Goal: Answer question/provide support: Share knowledge or assist other users

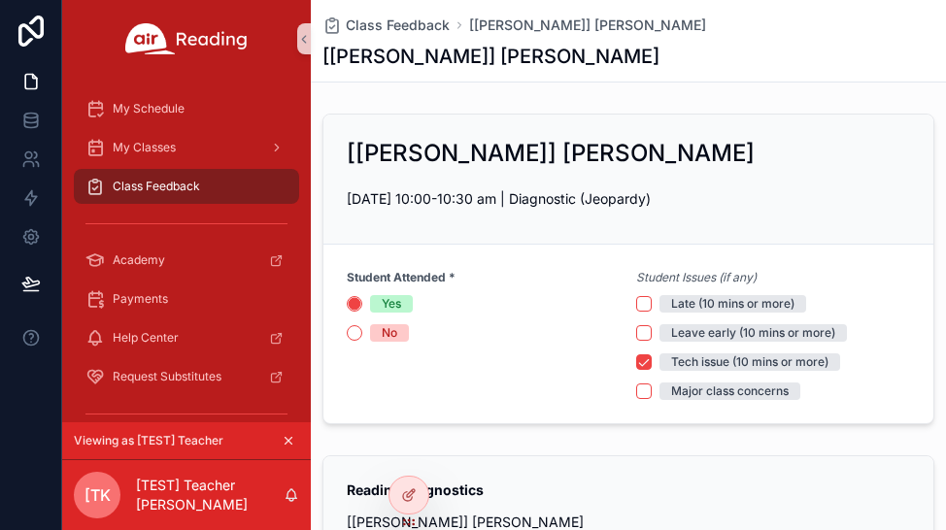
scroll to position [1391, 0]
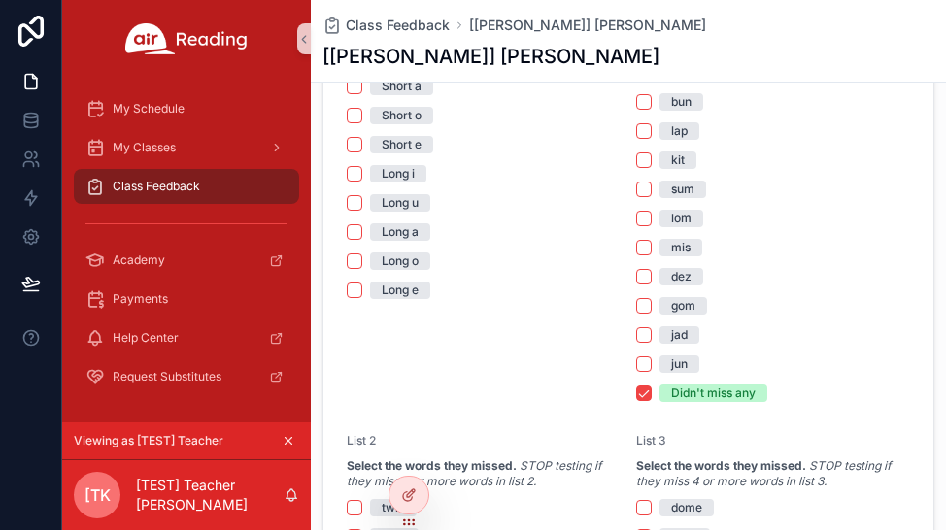
click at [900, 69] on div "[[PERSON_NAME]] [PERSON_NAME]" at bounding box center [628, 56] width 612 height 27
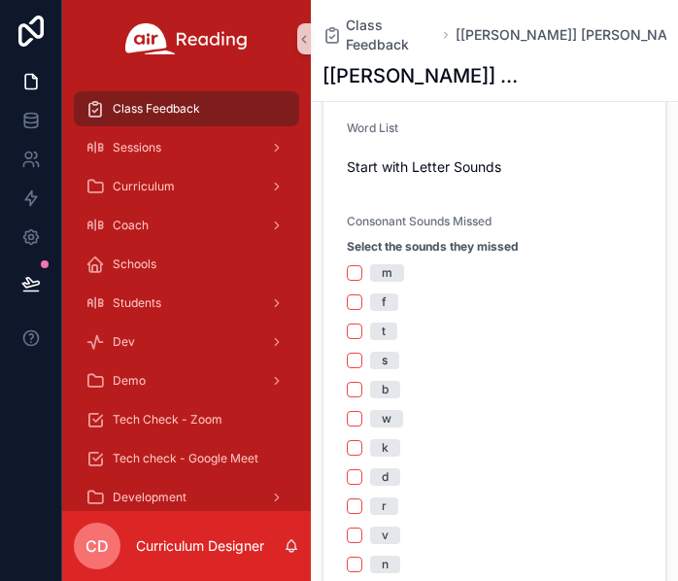
scroll to position [680, 0]
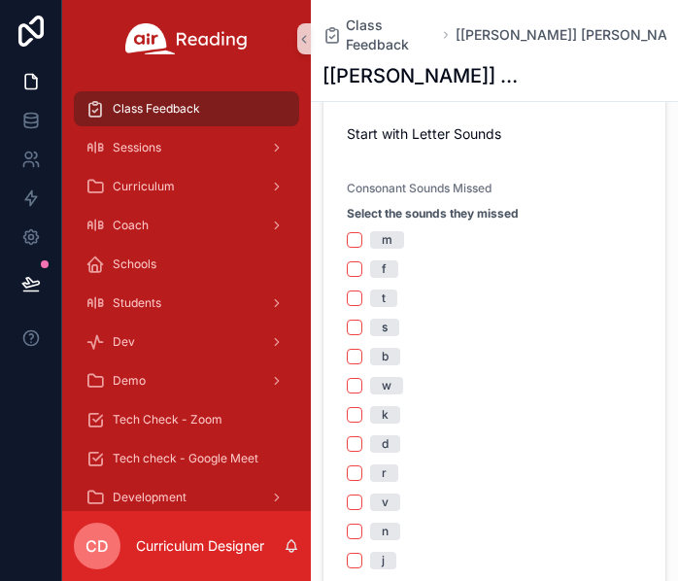
drag, startPoint x: 354, startPoint y: 198, endPoint x: 402, endPoint y: 252, distance: 72.2
click at [354, 231] on div "m f t s b w k d r v n j l g p h z y qu th sh ch [PERSON_NAME]" at bounding box center [494, 574] width 295 height 687
click at [354, 232] on button "m" at bounding box center [355, 240] width 16 height 16
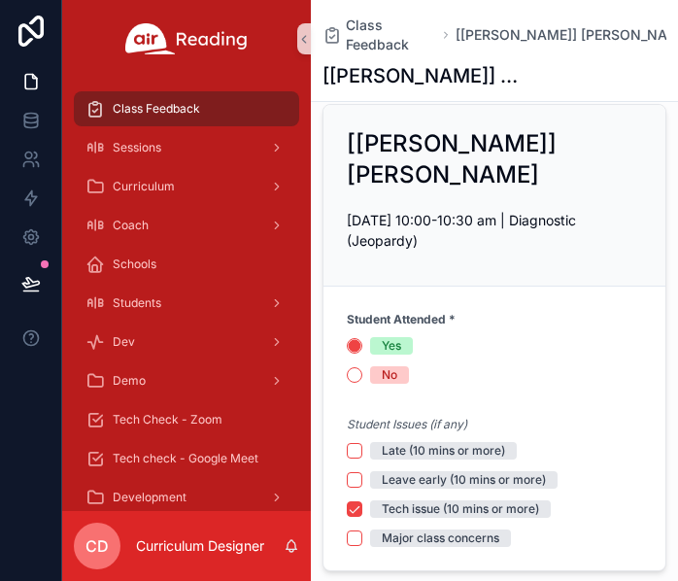
scroll to position [0, 0]
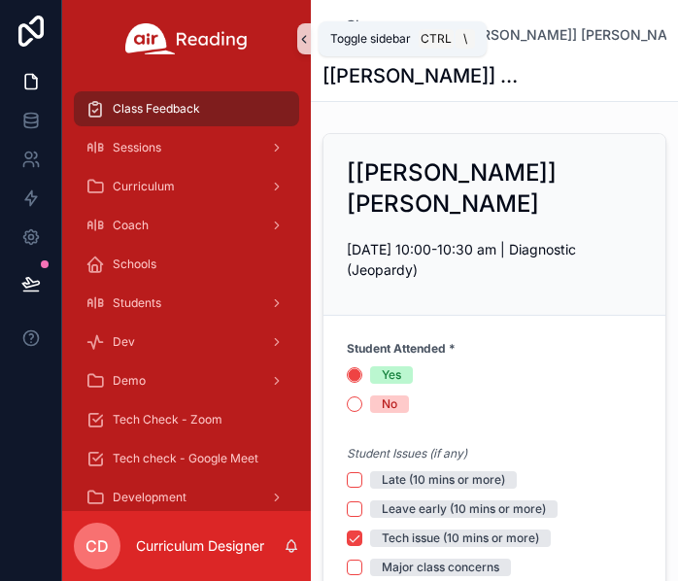
click at [305, 37] on icon "scrollable content" at bounding box center [304, 39] width 4 height 7
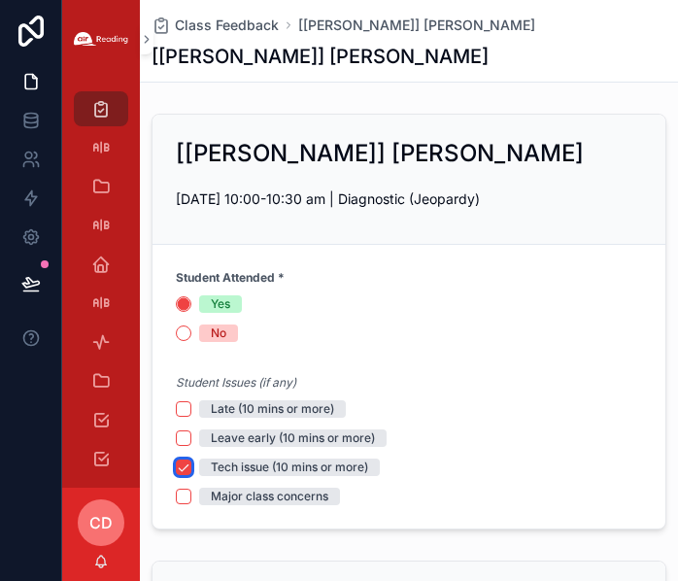
click at [189, 383] on button "Tech issue (10 mins or more)" at bounding box center [184, 467] width 16 height 16
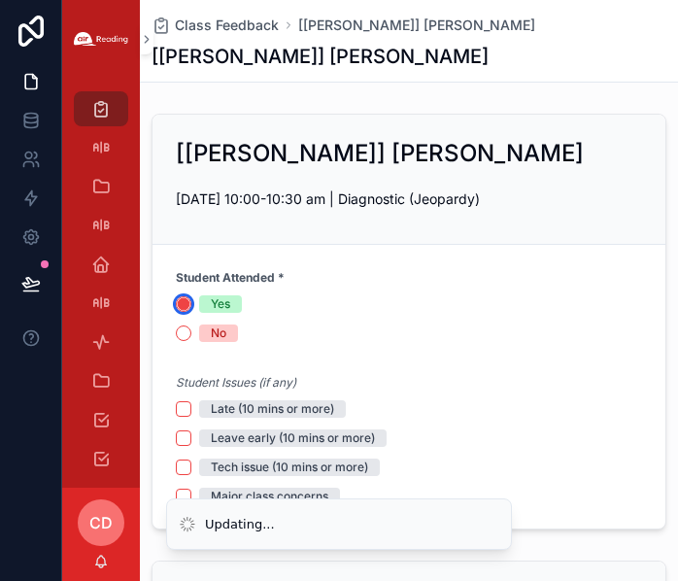
click at [185, 304] on circle "scrollable content" at bounding box center [184, 304] width 12 height 12
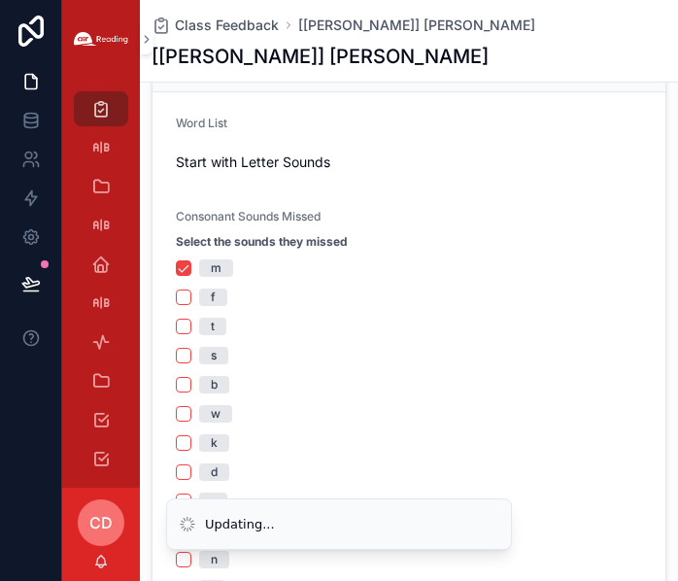
scroll to position [583, 0]
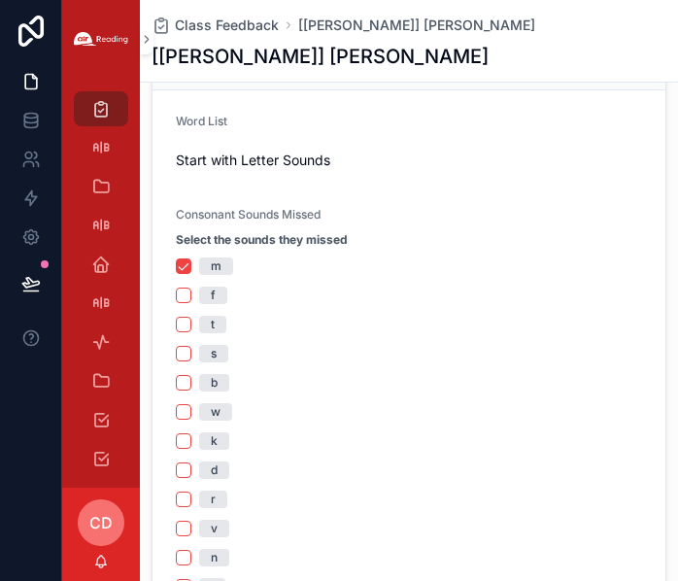
click at [192, 262] on div "m" at bounding box center [409, 265] width 466 height 17
click at [177, 271] on button "m" at bounding box center [184, 266] width 16 height 16
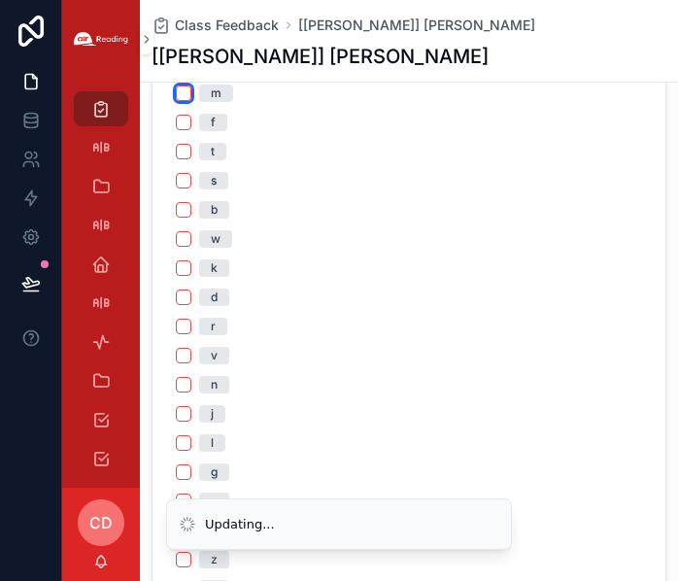
scroll to position [1068, 0]
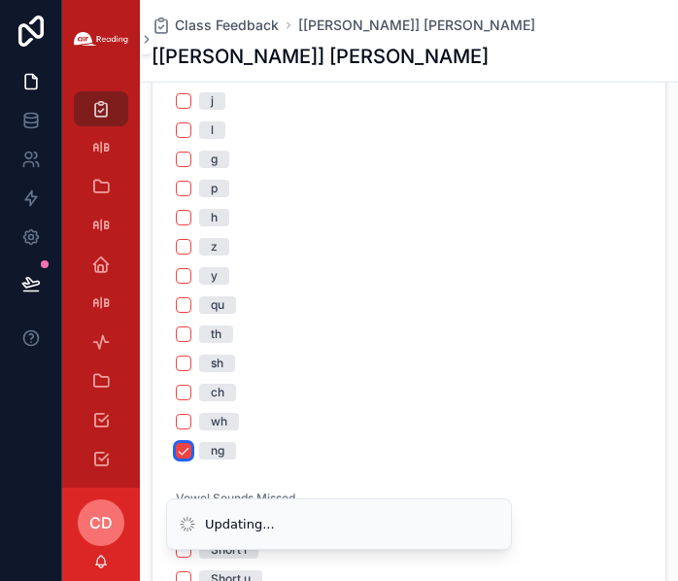
drag, startPoint x: 183, startPoint y: 454, endPoint x: 280, endPoint y: 446, distance: 97.5
click at [184, 383] on button "ng" at bounding box center [184, 451] width 16 height 16
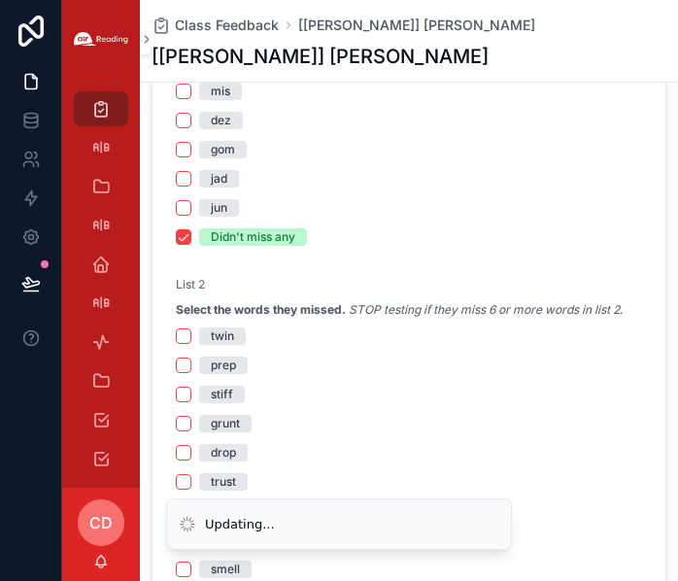
scroll to position [2136, 0]
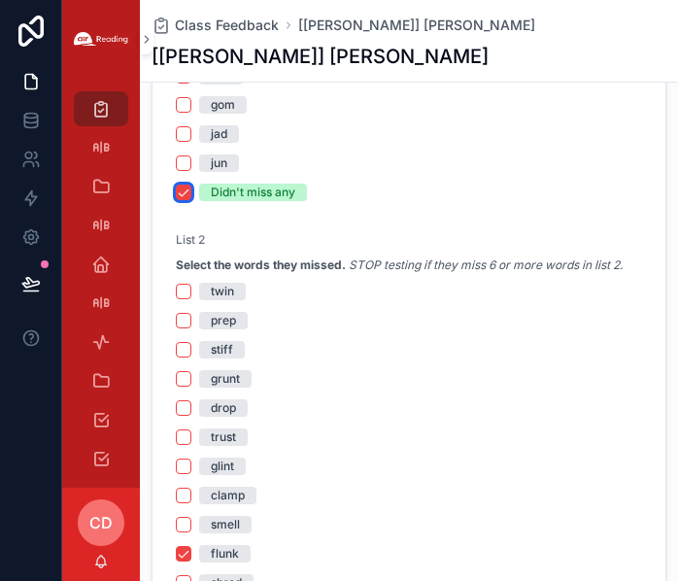
drag, startPoint x: 179, startPoint y: 193, endPoint x: 212, endPoint y: 237, distance: 54.8
click at [180, 193] on button "Didn't miss any" at bounding box center [184, 192] width 16 height 16
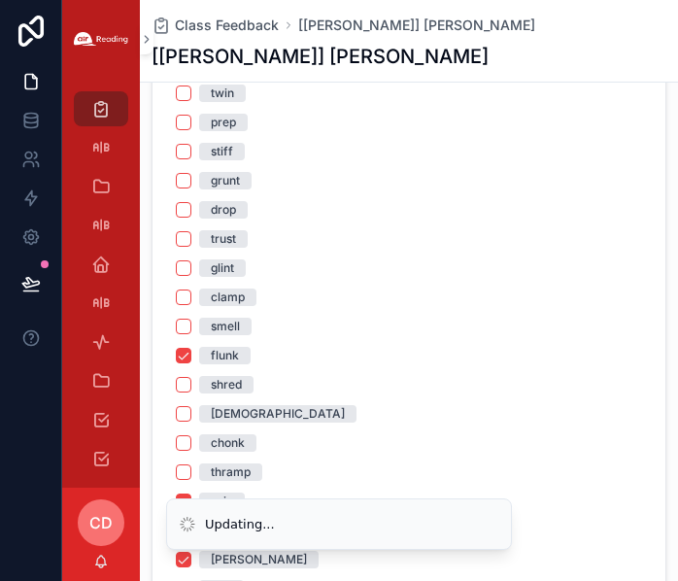
scroll to position [2622, 0]
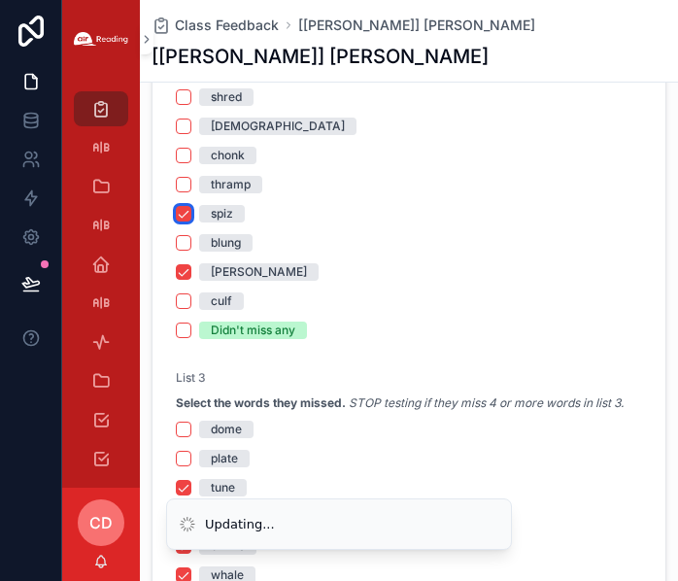
click at [177, 211] on button "spiz" at bounding box center [184, 214] width 16 height 16
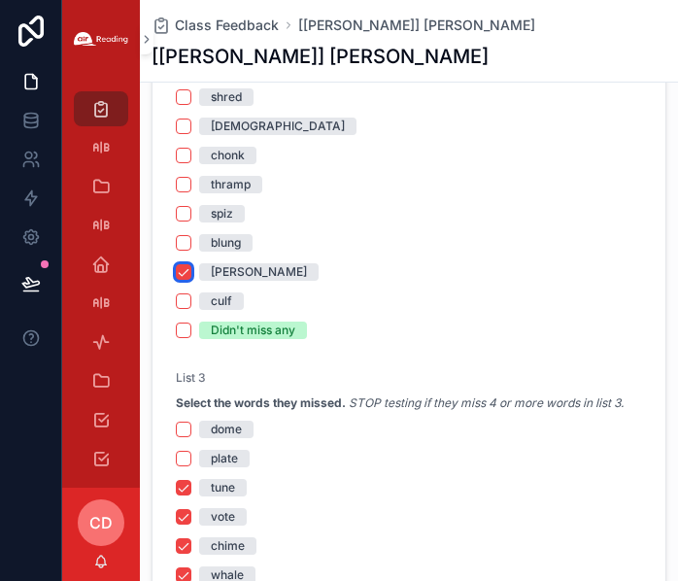
click at [183, 279] on button "[PERSON_NAME]" at bounding box center [184, 272] width 16 height 16
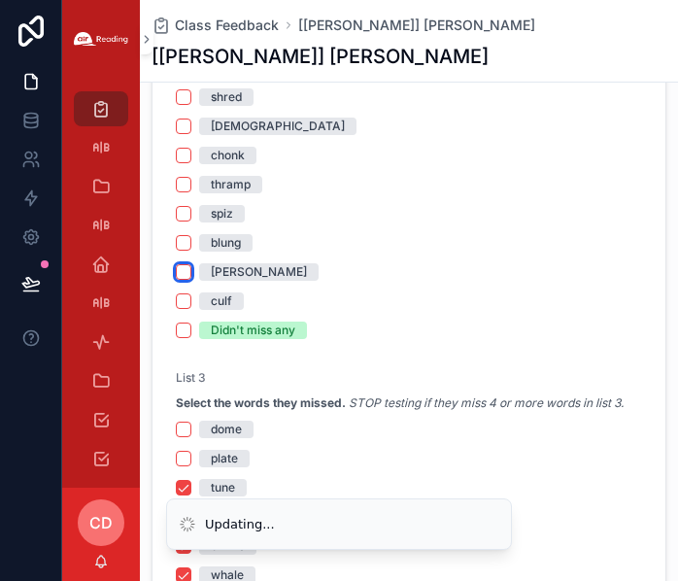
scroll to position [2913, 0]
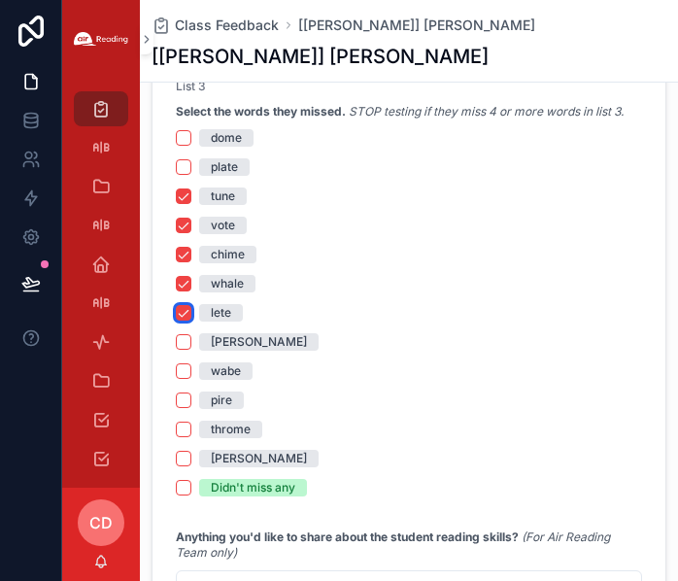
drag, startPoint x: 182, startPoint y: 315, endPoint x: 183, endPoint y: 298, distance: 16.5
click at [182, 314] on button "lete" at bounding box center [184, 313] width 16 height 16
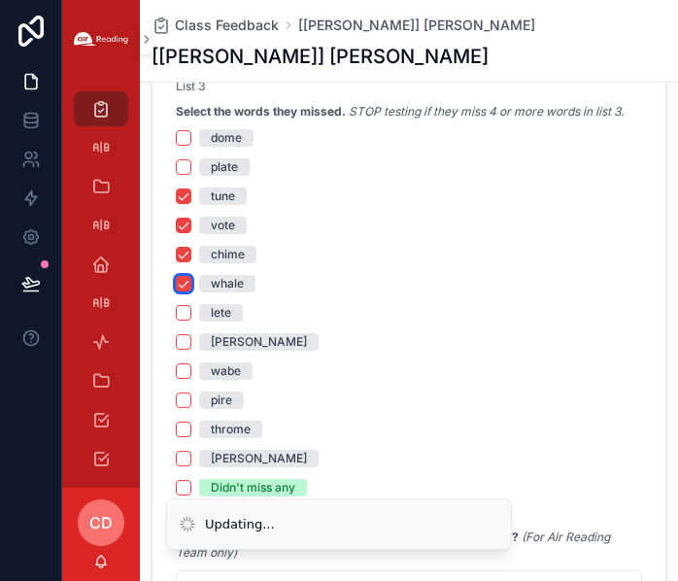
drag, startPoint x: 179, startPoint y: 283, endPoint x: 184, endPoint y: 260, distance: 23.1
click at [179, 282] on button "whale" at bounding box center [184, 284] width 16 height 16
drag, startPoint x: 182, startPoint y: 249, endPoint x: 183, endPoint y: 228, distance: 20.4
click at [183, 247] on button "chime" at bounding box center [184, 255] width 16 height 16
click at [183, 228] on button "vote" at bounding box center [184, 225] width 16 height 16
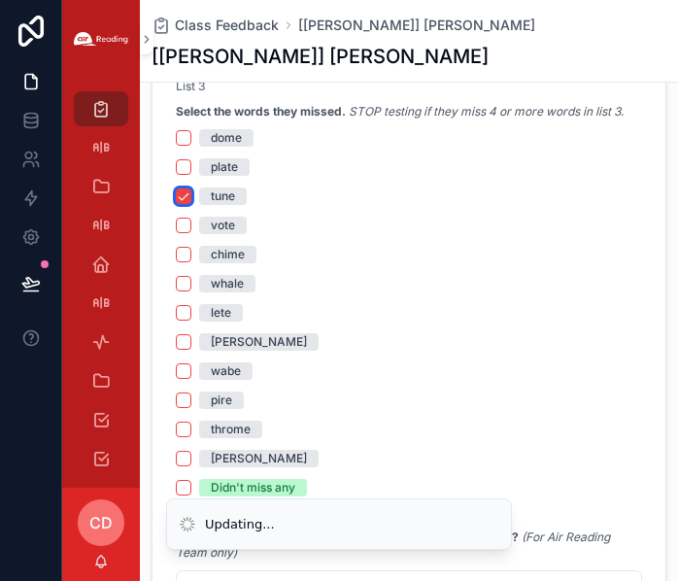
click at [180, 202] on button "tune" at bounding box center [184, 196] width 16 height 16
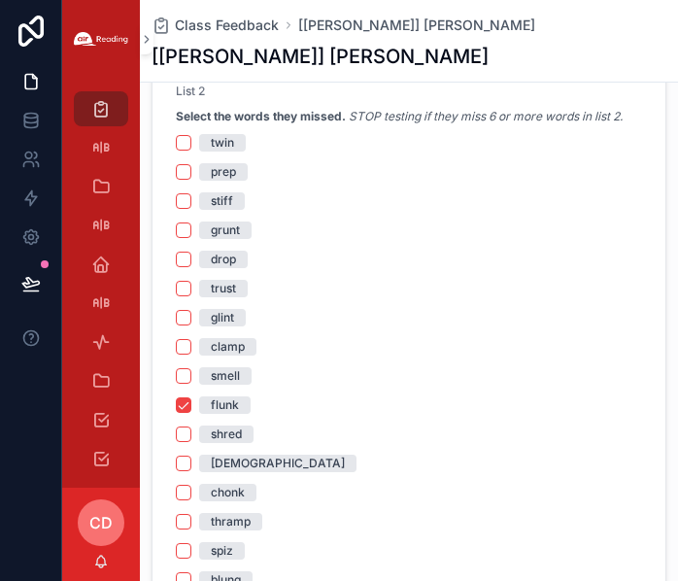
scroll to position [2461, 0]
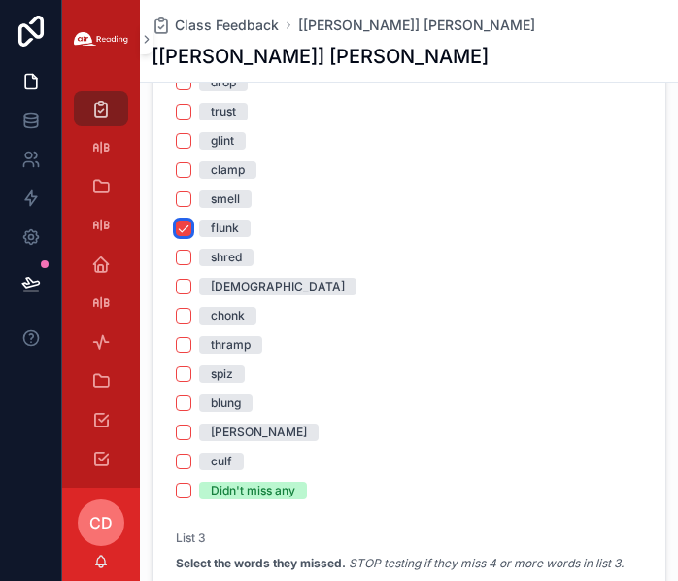
drag, startPoint x: 189, startPoint y: 228, endPoint x: 217, endPoint y: 252, distance: 37.2
click at [189, 228] on button "flunk" at bounding box center [184, 228] width 16 height 16
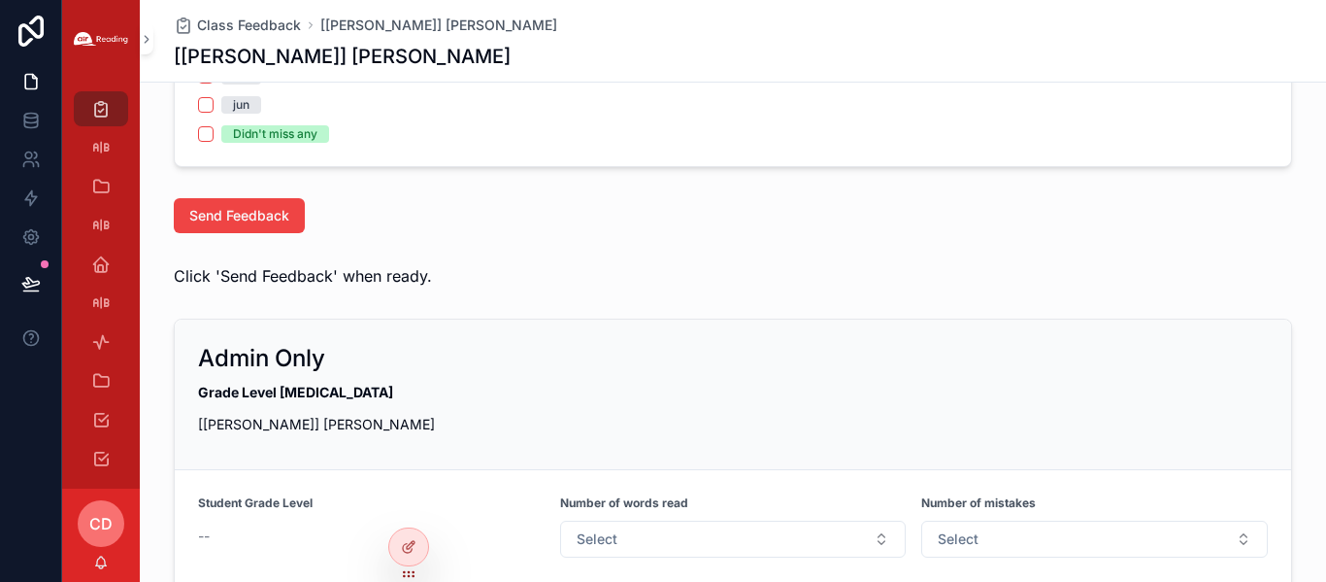
scroll to position [1888, 0]
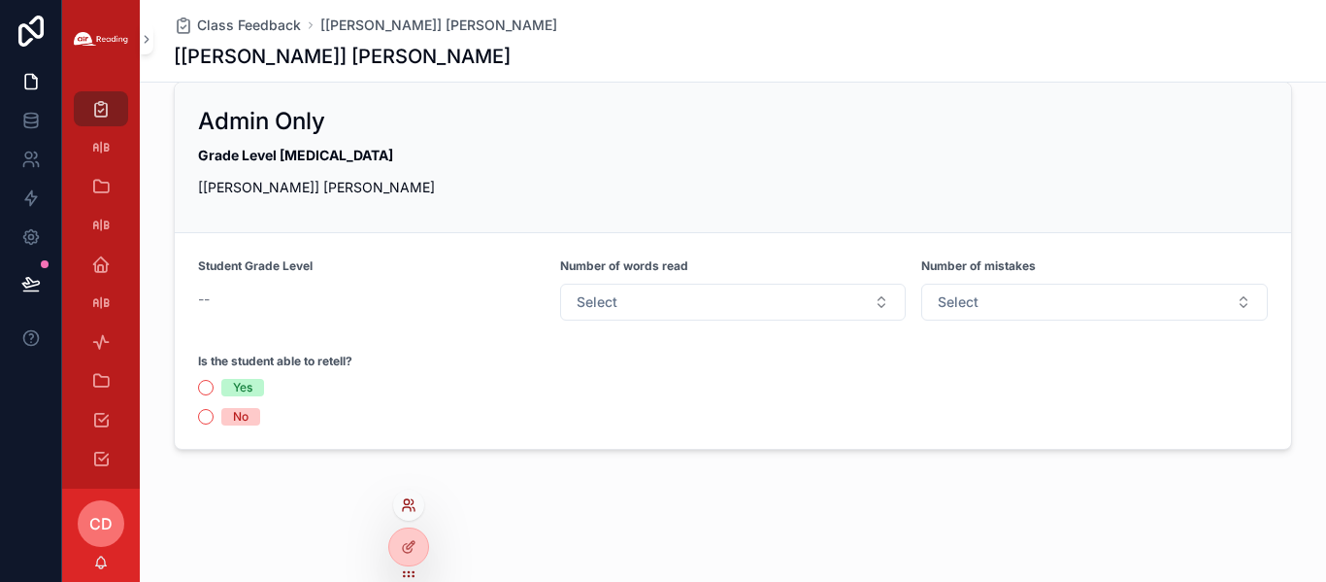
click at [407, 383] on icon at bounding box center [406, 501] width 5 height 5
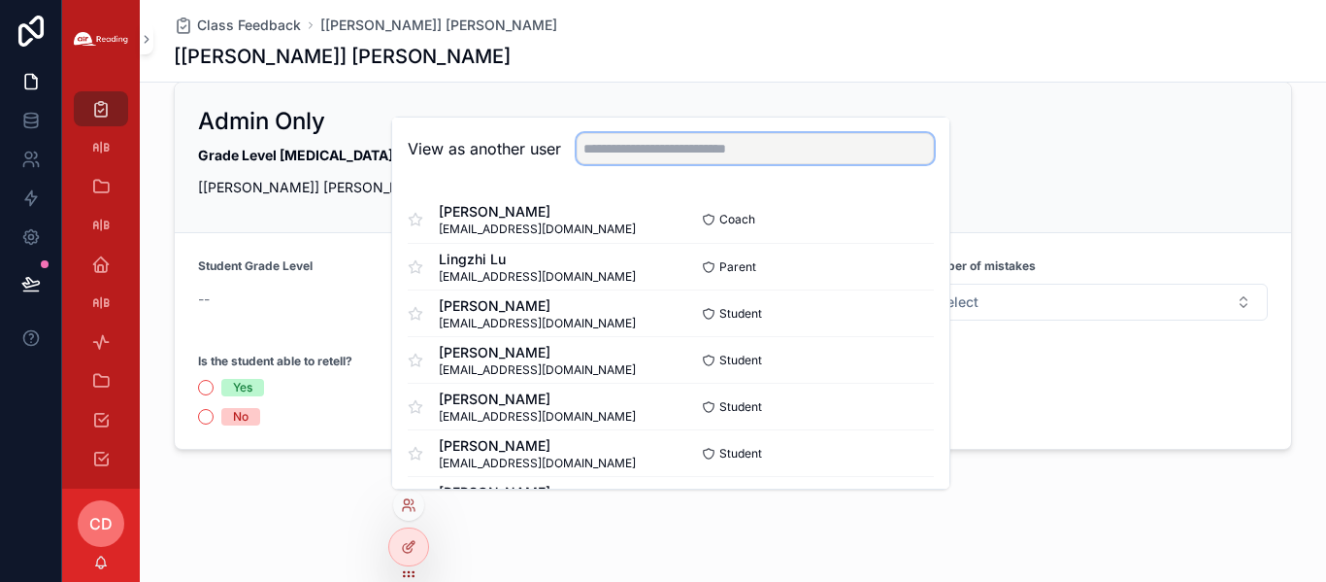
click at [766, 151] on input "text" at bounding box center [755, 148] width 357 height 31
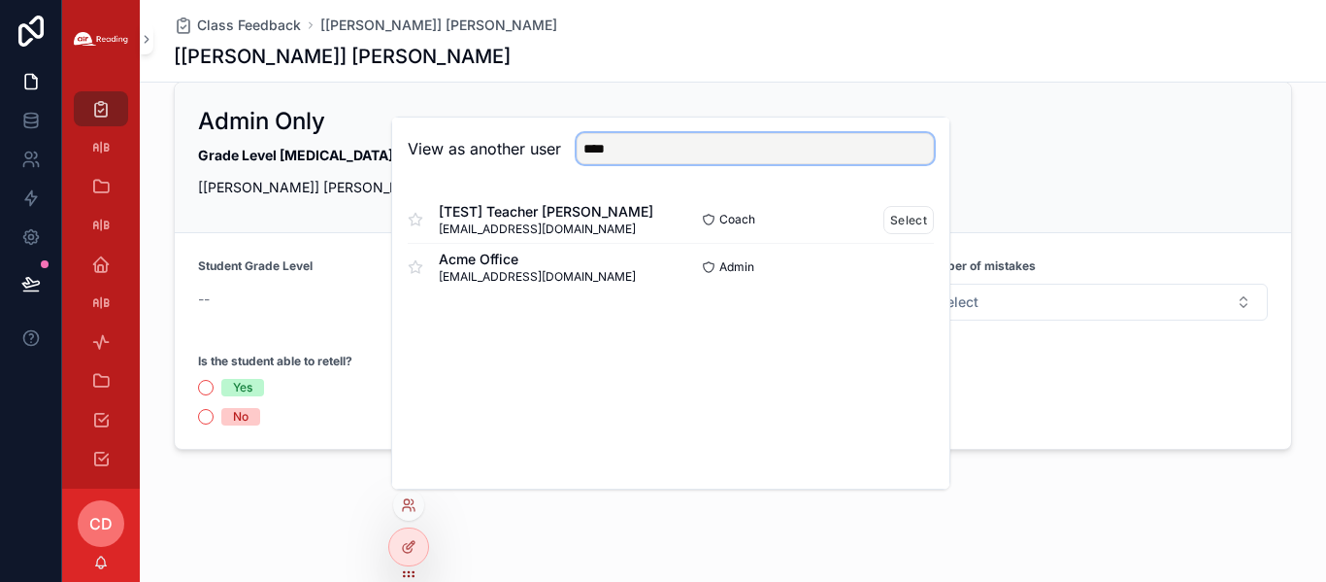
type input "****"
click at [621, 214] on div "[TEST] Teacher [PERSON_NAME] [PERSON_NAME][EMAIL_ADDRESS][DOMAIN_NAME]" at bounding box center [539, 219] width 263 height 35
click at [888, 210] on button "Select" at bounding box center [909, 220] width 50 height 28
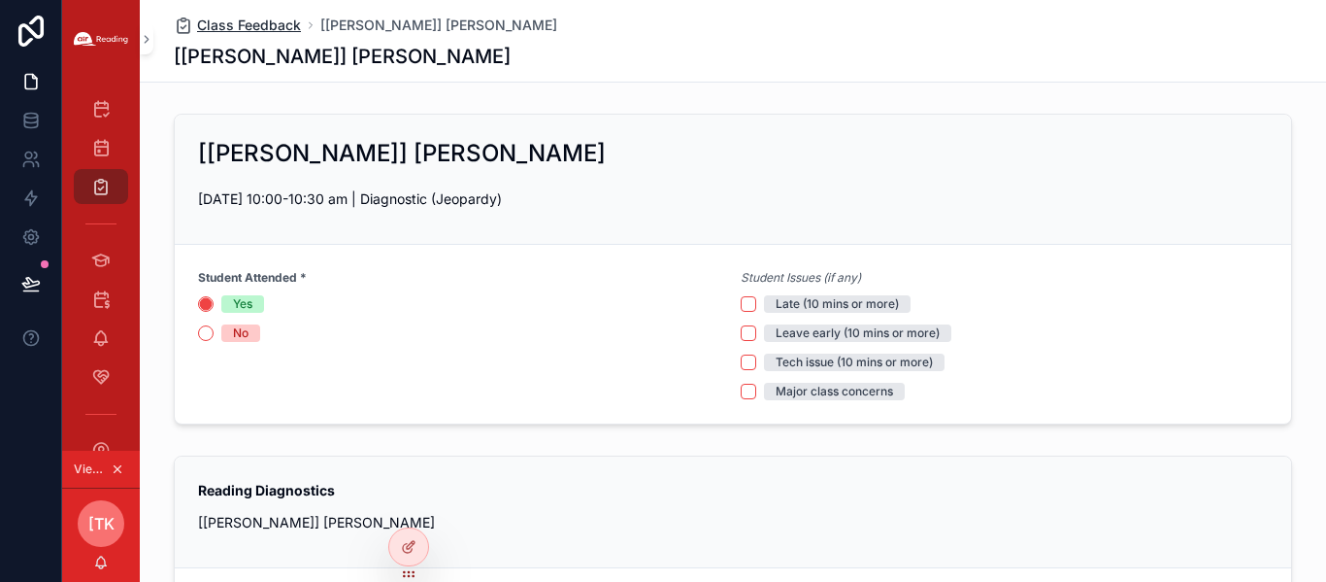
click at [207, 21] on span "Class Feedback" at bounding box center [249, 25] width 104 height 19
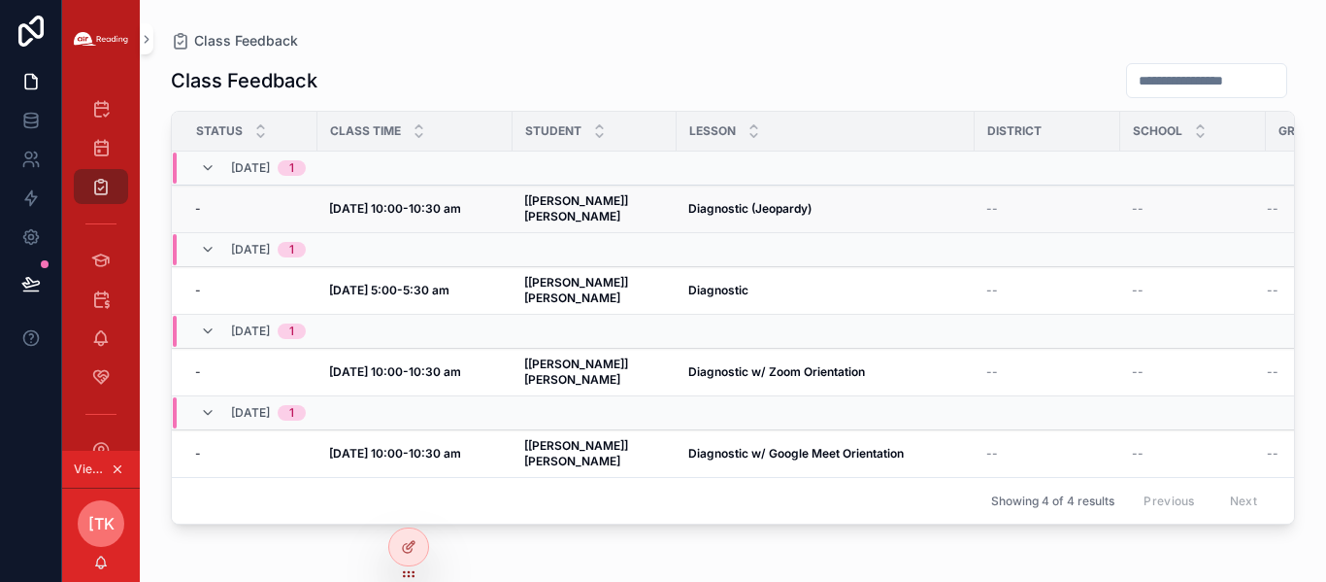
click at [601, 201] on strong "[[PERSON_NAME]] [PERSON_NAME]" at bounding box center [577, 208] width 107 height 30
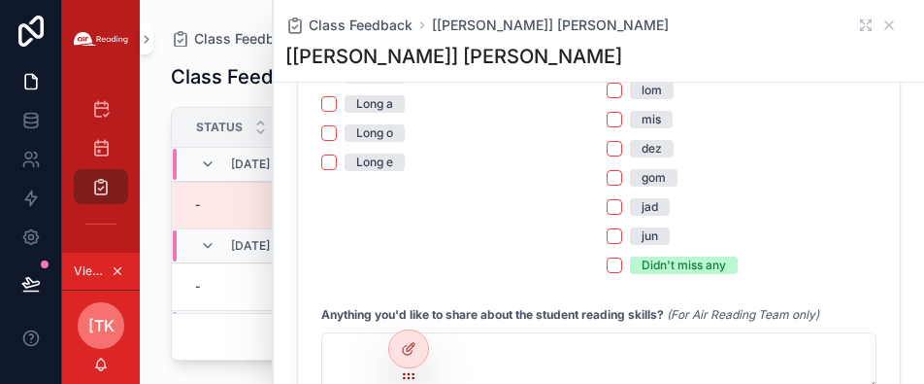
scroll to position [1488, 0]
